Goal: Find specific page/section: Find specific page/section

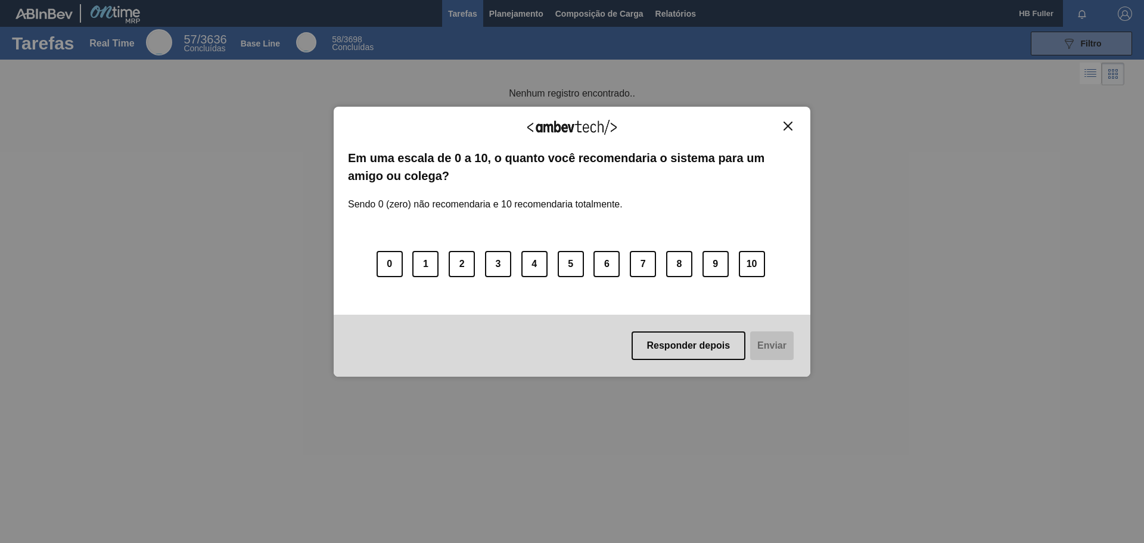
click at [786, 124] on img "Close" at bounding box center [788, 126] width 9 height 9
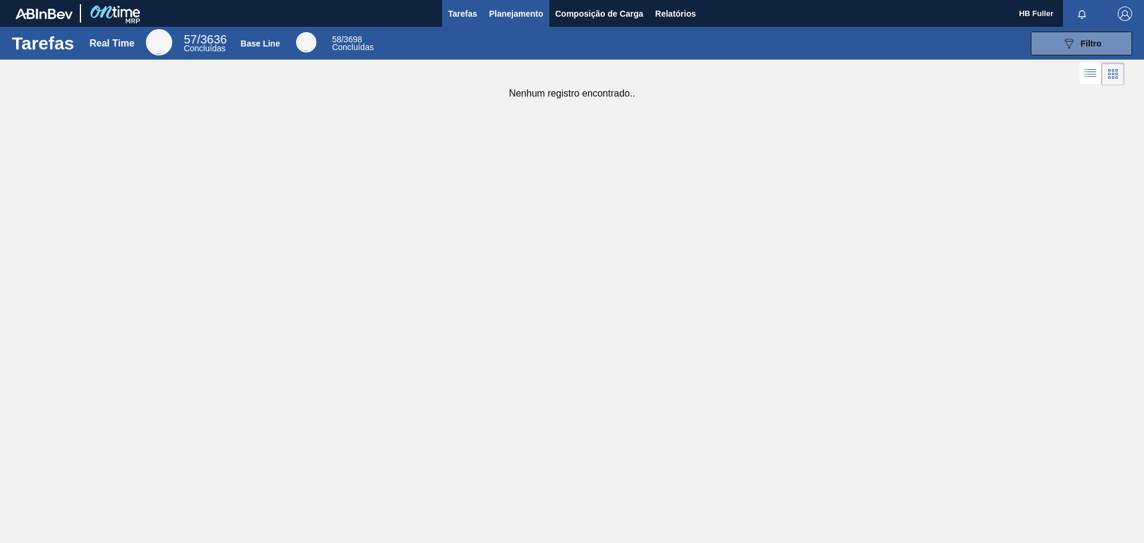
click at [533, 8] on span "Planejamento" at bounding box center [516, 14] width 54 height 14
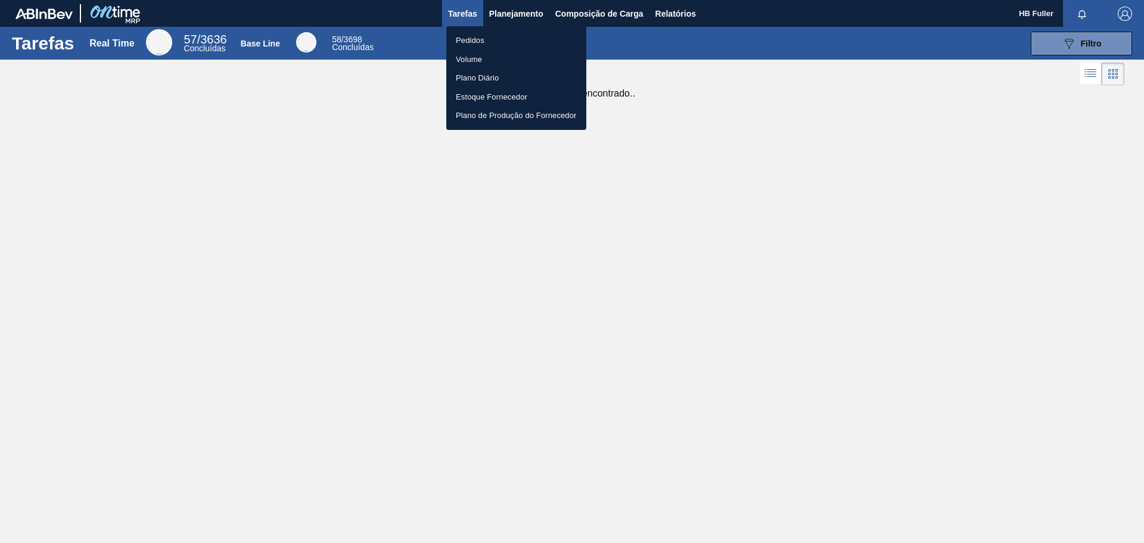
click at [570, 8] on div at bounding box center [572, 271] width 1144 height 543
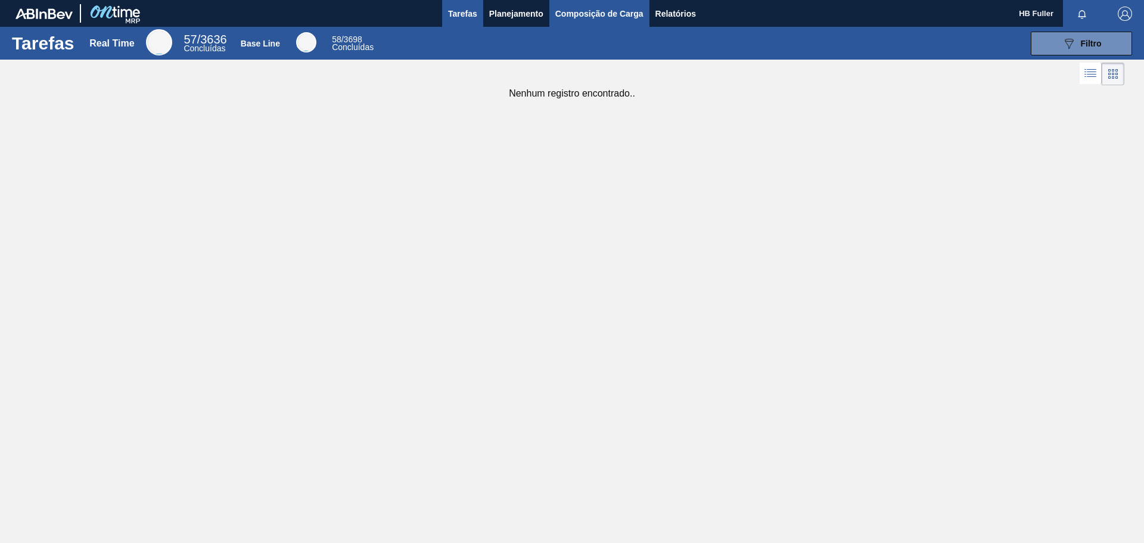
click at [587, 13] on span "Composição de Carga" at bounding box center [599, 14] width 88 height 14
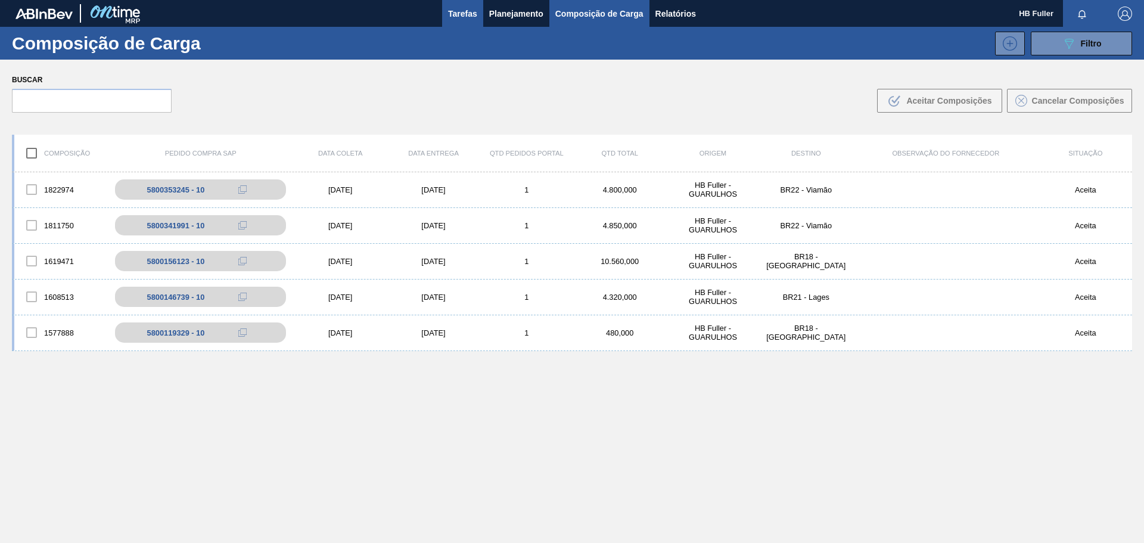
click at [454, 11] on span "Tarefas" at bounding box center [462, 14] width 29 height 14
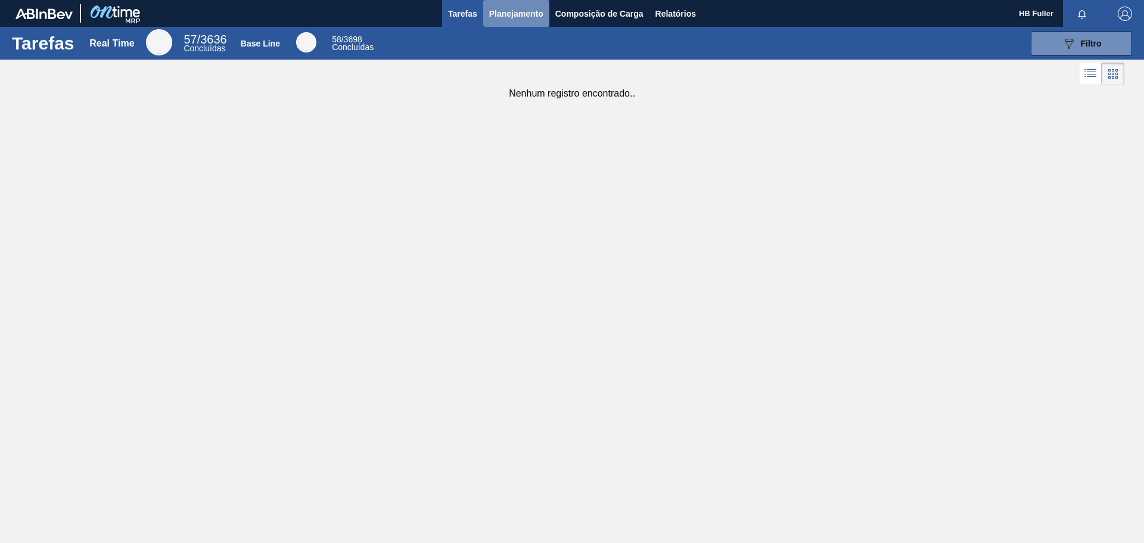
click at [508, 10] on span "Planejamento" at bounding box center [516, 14] width 54 height 14
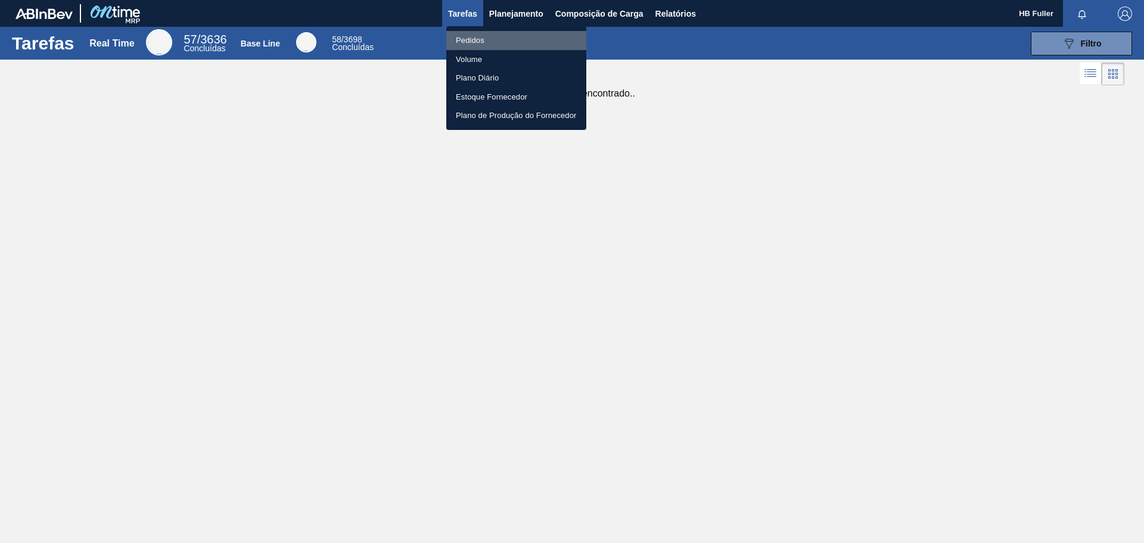
click at [475, 38] on li "Pedidos" at bounding box center [516, 40] width 140 height 19
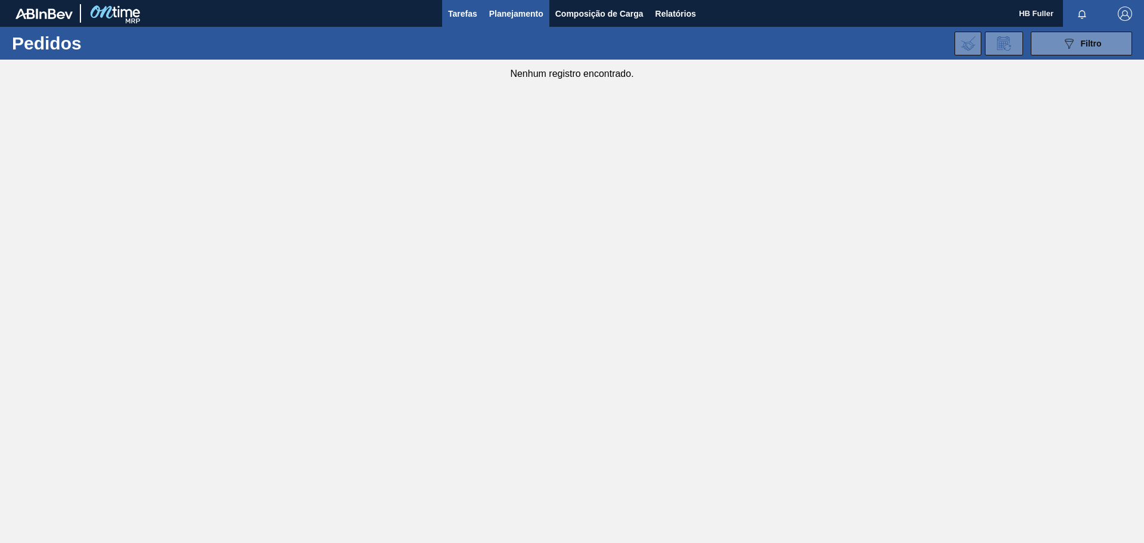
click at [465, 12] on span "Tarefas" at bounding box center [462, 14] width 29 height 14
